Goal: Information Seeking & Learning: Learn about a topic

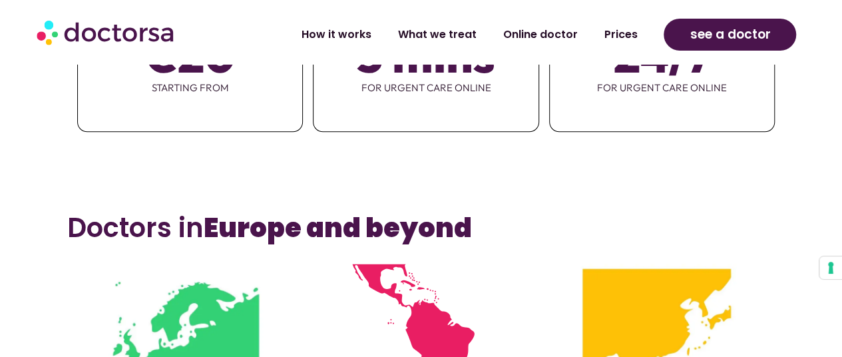
scroll to position [684, 0]
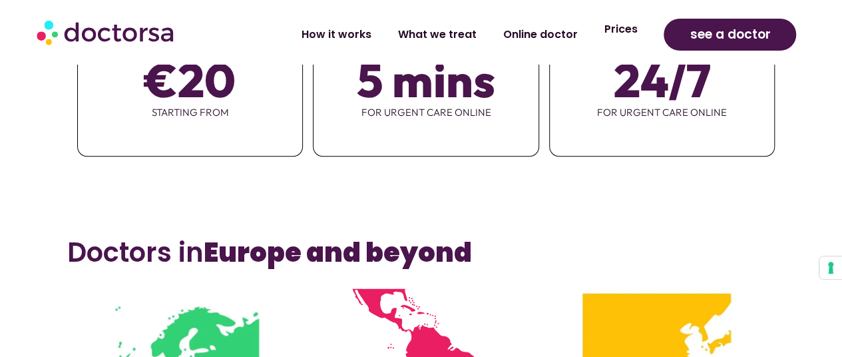
click at [624, 37] on link "Prices" at bounding box center [620, 29] width 60 height 31
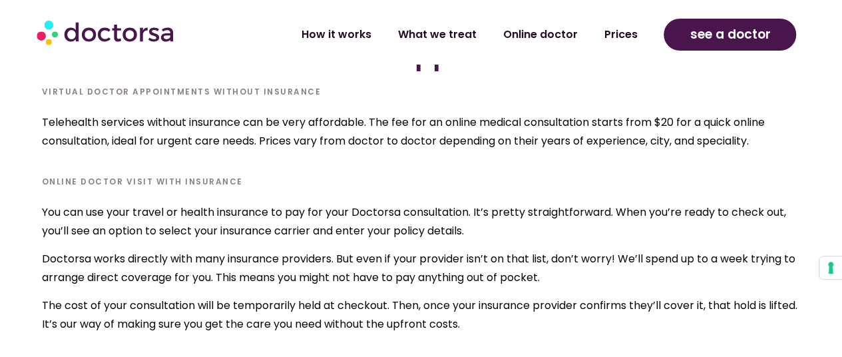
scroll to position [4308, 0]
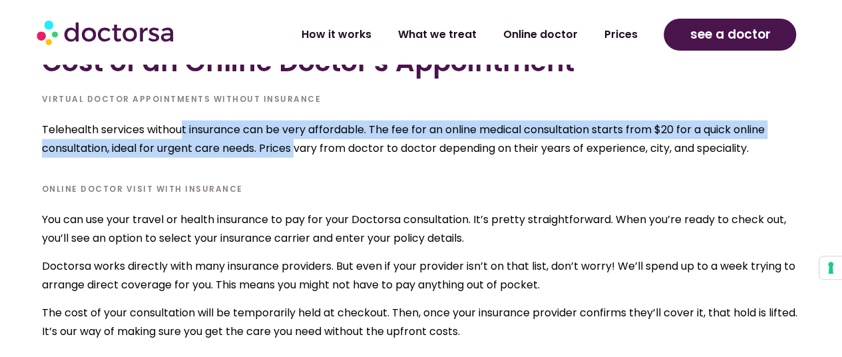
drag, startPoint x: 180, startPoint y: 126, endPoint x: 299, endPoint y: 146, distance: 120.7
click at [299, 146] on p "Telehealth services without insurance can be very affordable. The fee for an on…" at bounding box center [421, 138] width 759 height 37
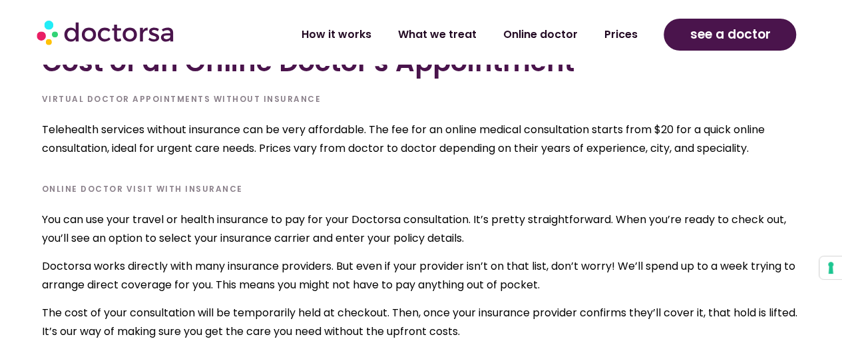
click at [320, 175] on div "Cost of an Online Doctor's Appointment Virtual Doctor Appointments Without Insu…" at bounding box center [421, 189] width 759 height 324
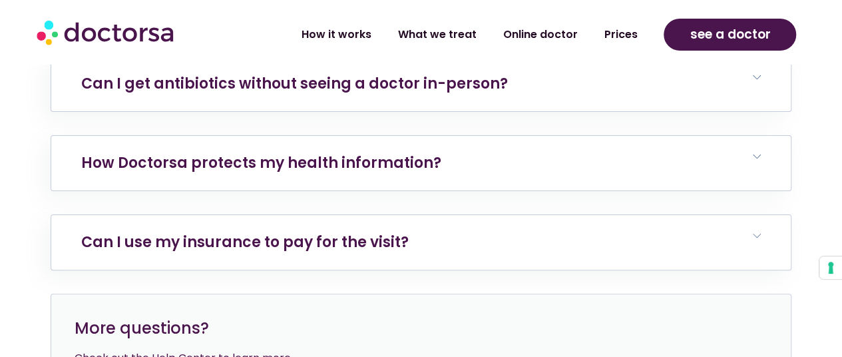
scroll to position [5228, 0]
